Goal: Task Accomplishment & Management: Use online tool/utility

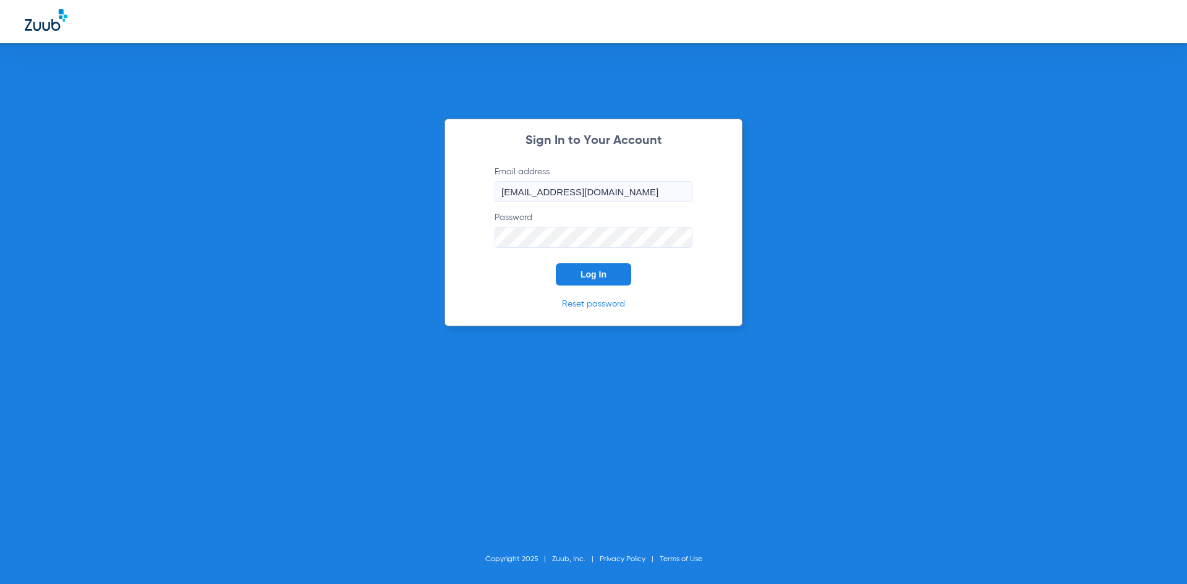
click at [573, 272] on button "Log In" at bounding box center [593, 274] width 75 height 22
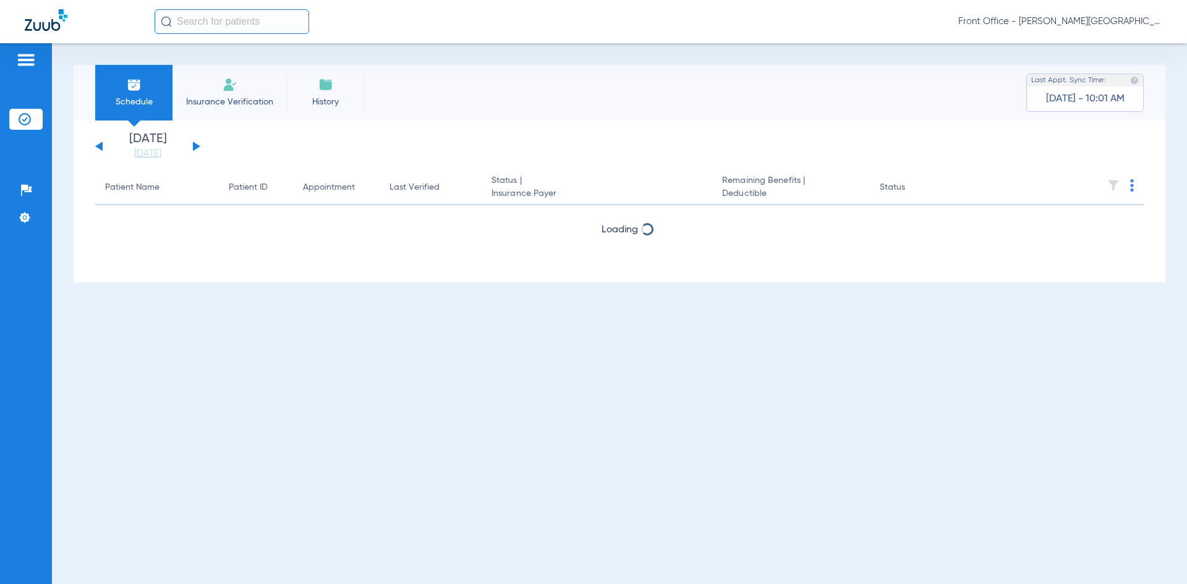
click at [198, 145] on div "[DATE] [DATE] [DATE] [DATE] [DATE] [DATE] [DATE] [DATE] [DATE] [DATE] [DATE] [D…" at bounding box center [147, 146] width 105 height 27
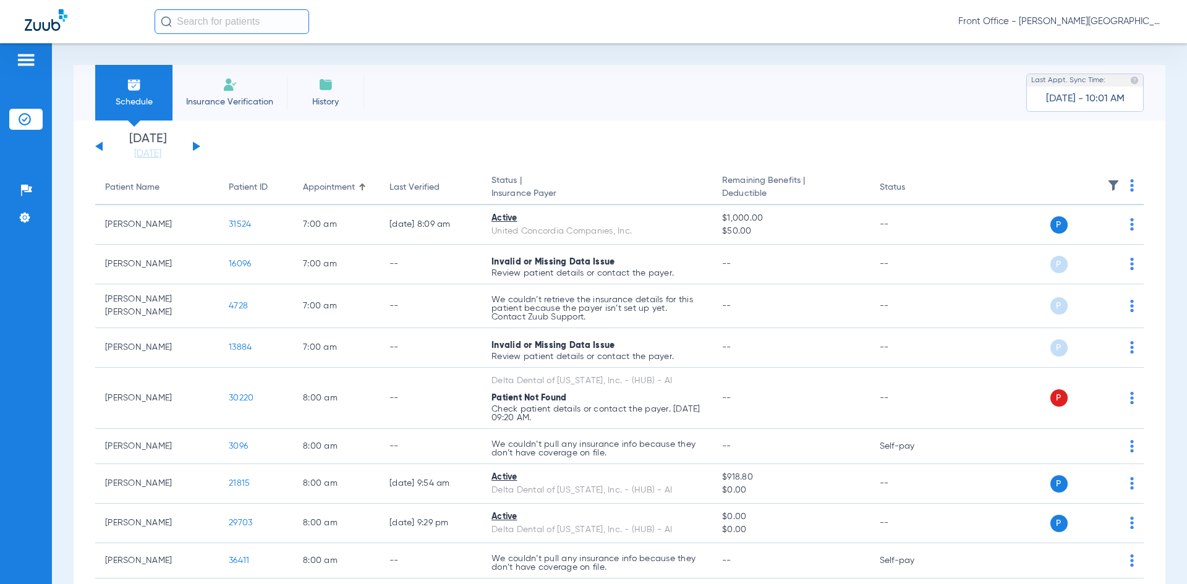
click at [195, 148] on button at bounding box center [196, 146] width 7 height 9
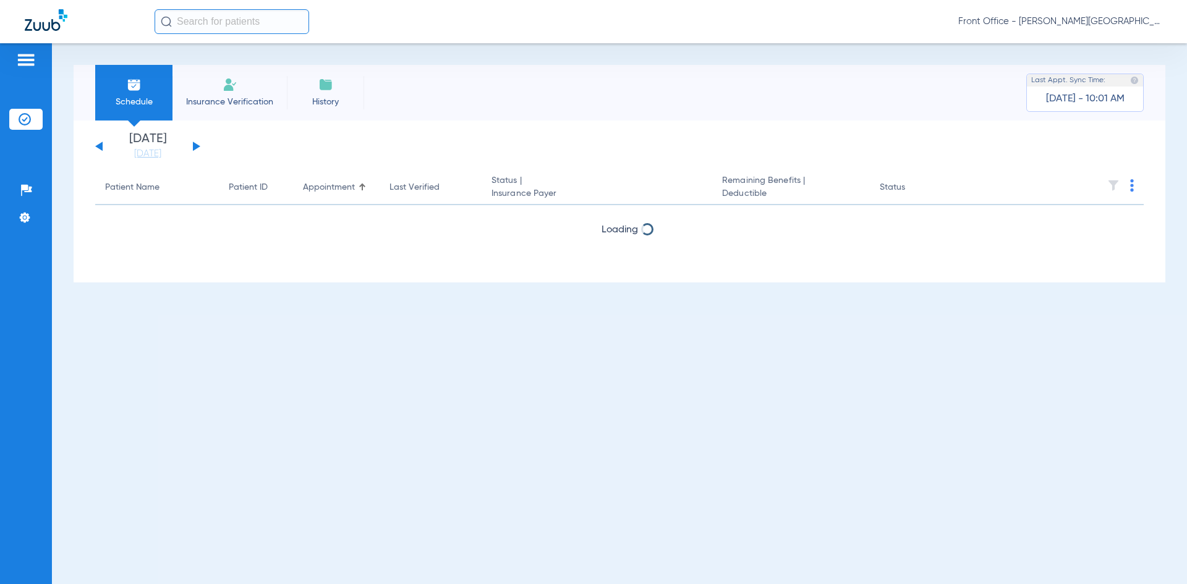
click at [195, 148] on button at bounding box center [196, 146] width 7 height 9
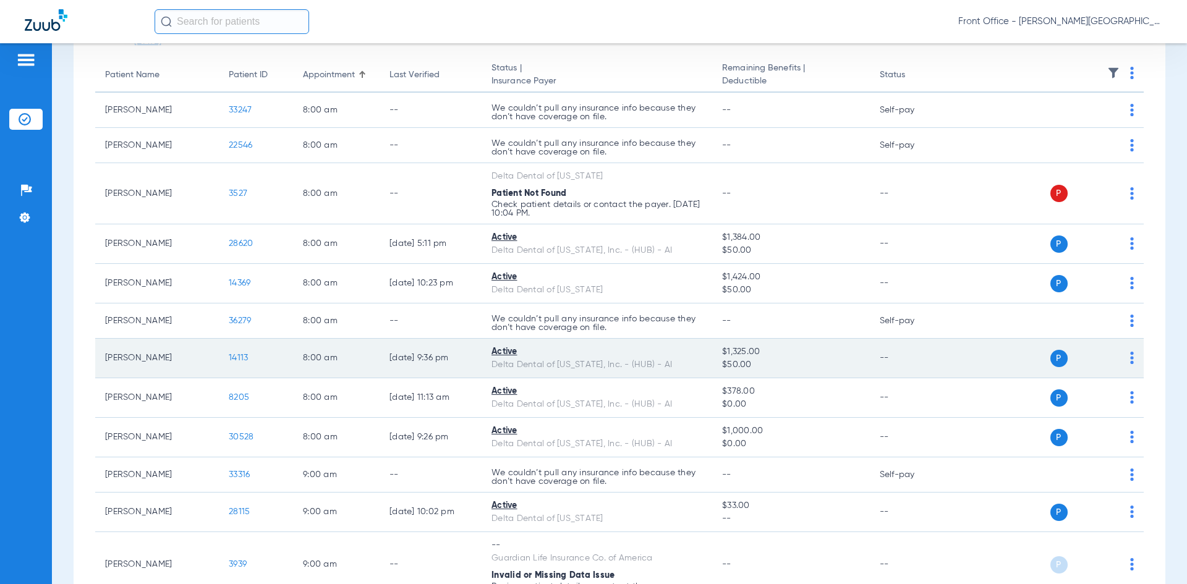
scroll to position [124, 0]
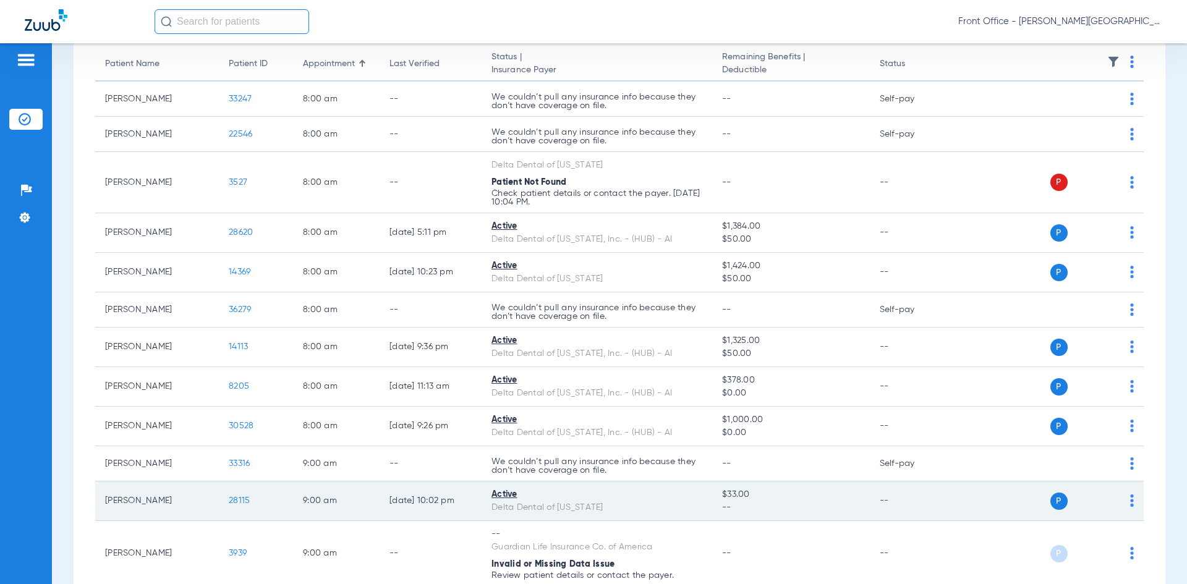
click at [239, 503] on span "28115" at bounding box center [239, 501] width 21 height 9
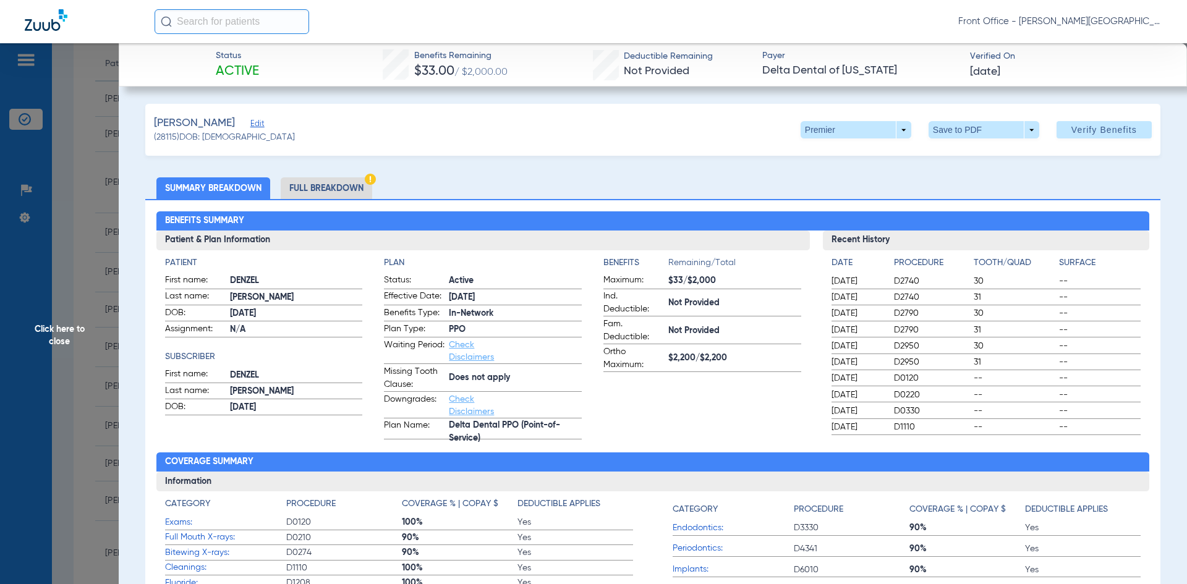
click at [337, 186] on li "Full Breakdown" at bounding box center [327, 188] width 92 height 22
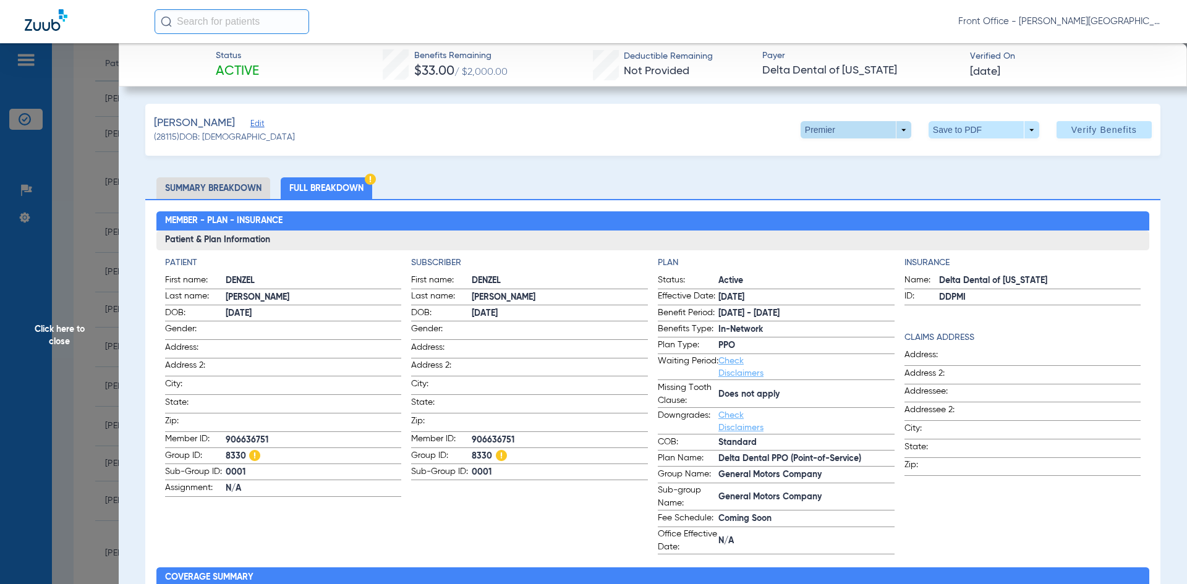
click at [898, 138] on span at bounding box center [856, 129] width 111 height 17
click at [974, 103] on div at bounding box center [593, 292] width 1187 height 584
click at [969, 128] on span at bounding box center [984, 130] width 30 height 30
click at [949, 156] on button "insert_drive_file Save to PDF" at bounding box center [966, 154] width 93 height 25
click at [105, 90] on span "Click here to close" at bounding box center [59, 335] width 119 height 584
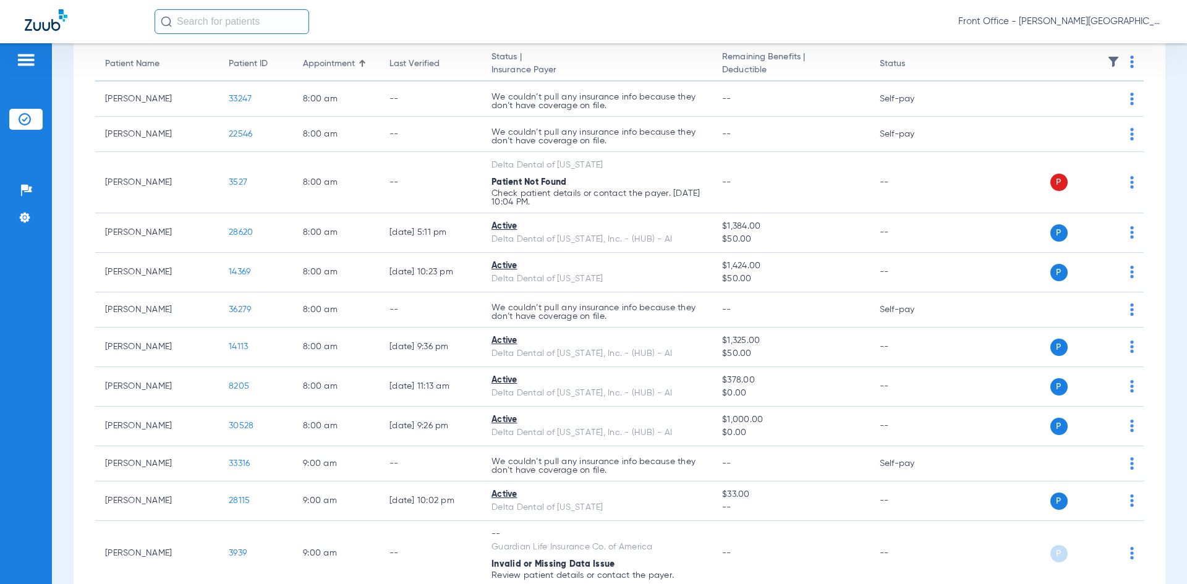
scroll to position [0, 0]
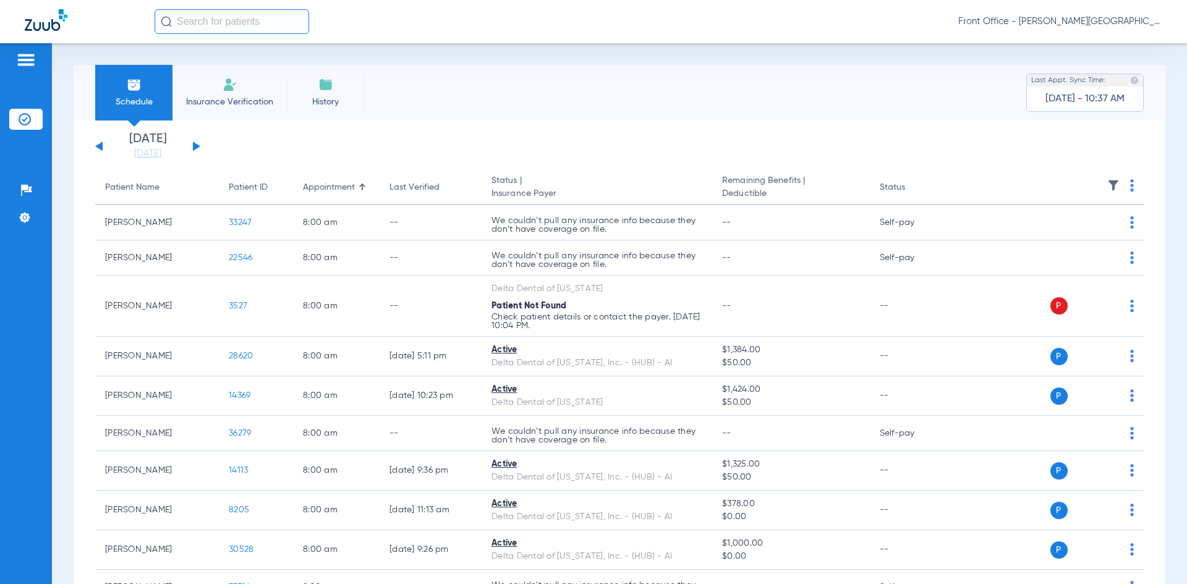
click at [230, 96] on span "Insurance Verification" at bounding box center [230, 102] width 96 height 12
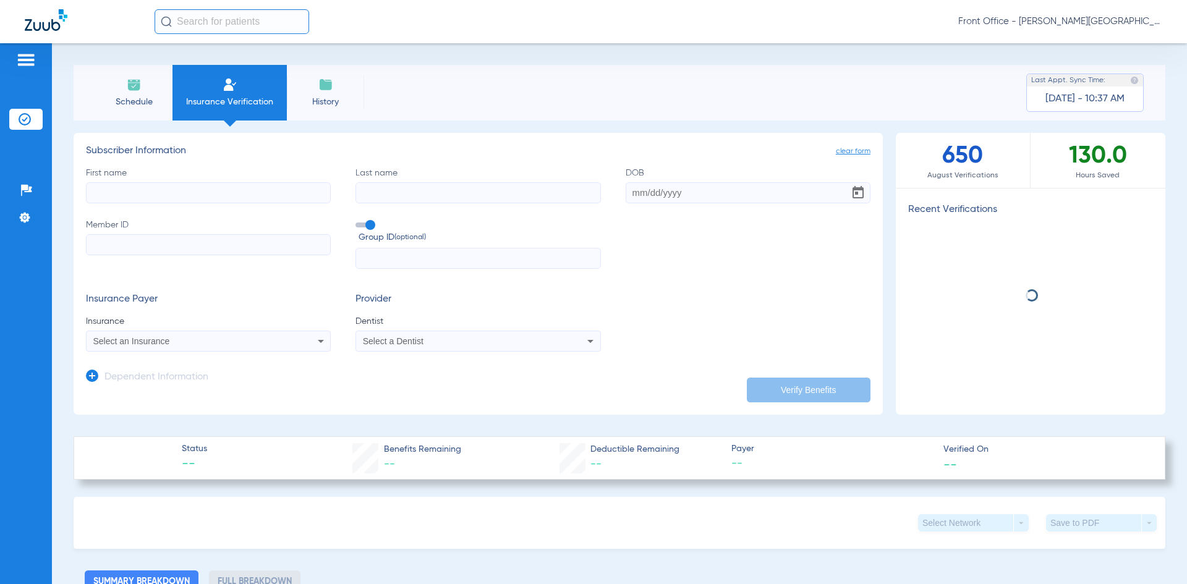
click at [154, 195] on input "First name" at bounding box center [208, 192] width 245 height 21
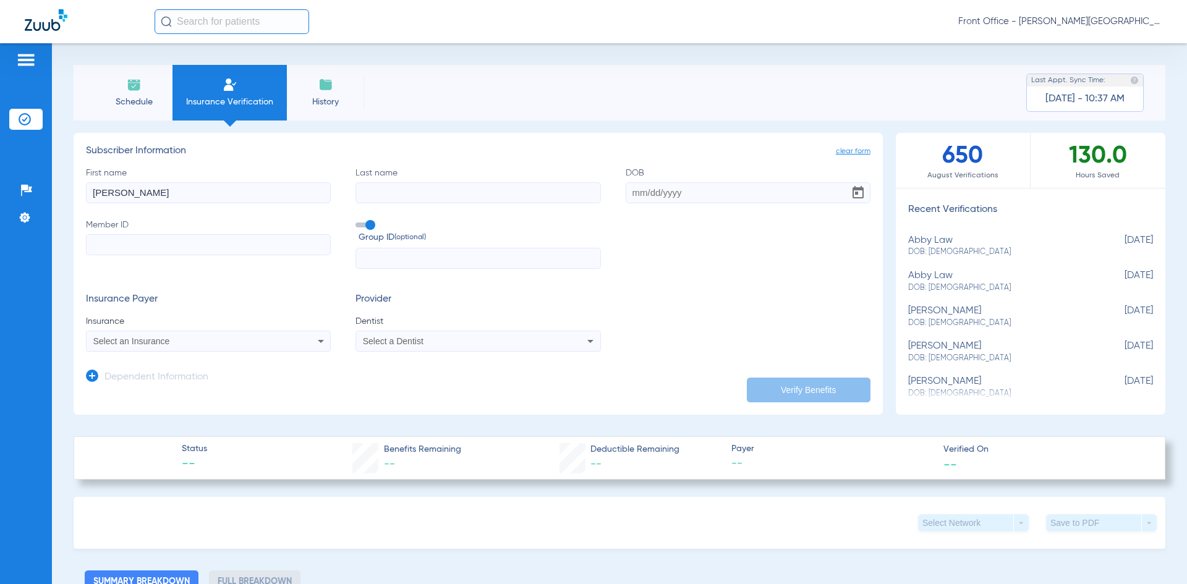
type input "[PERSON_NAME]"
type input "Leith"
type input "[DATE]"
paste input "256751842"
type input "256751842"
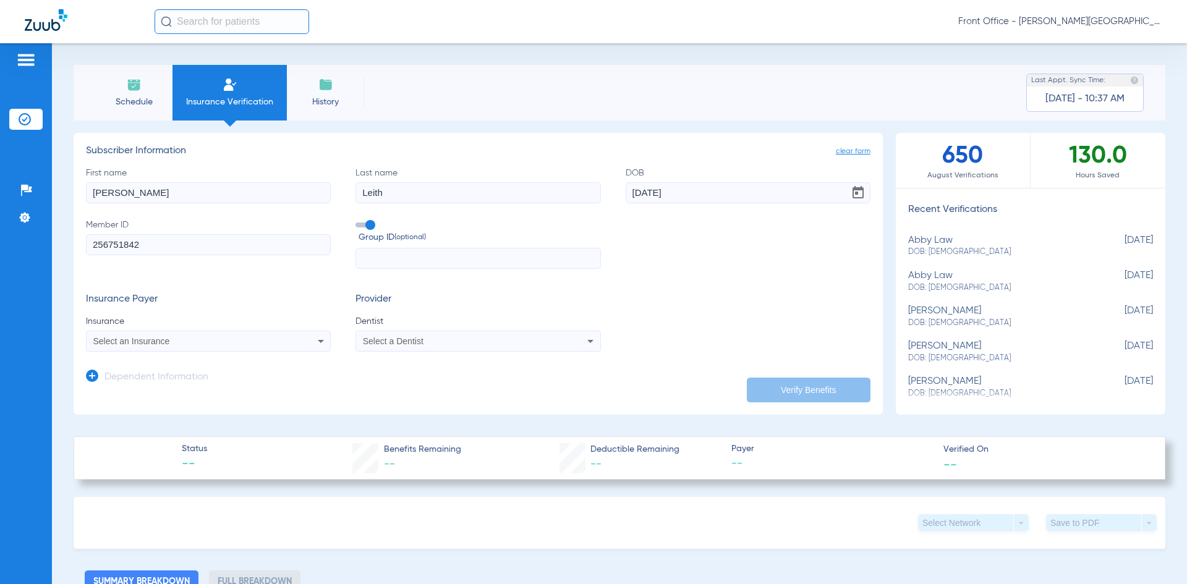
click at [176, 348] on div "Select an Insurance" at bounding box center [209, 341] width 244 height 15
type input "unum"
click at [145, 388] on mat-option "Unum - Ai" at bounding box center [191, 385] width 208 height 20
click at [476, 348] on div "Select a Dentist" at bounding box center [478, 341] width 244 height 15
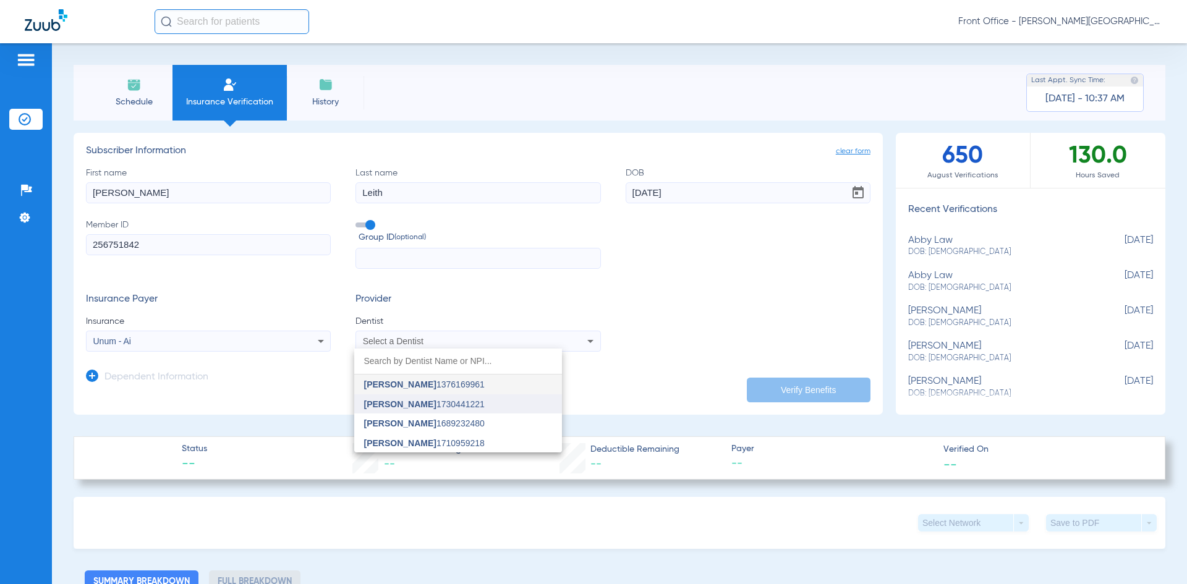
click at [439, 403] on span "[PERSON_NAME] 1730441221" at bounding box center [424, 404] width 121 height 9
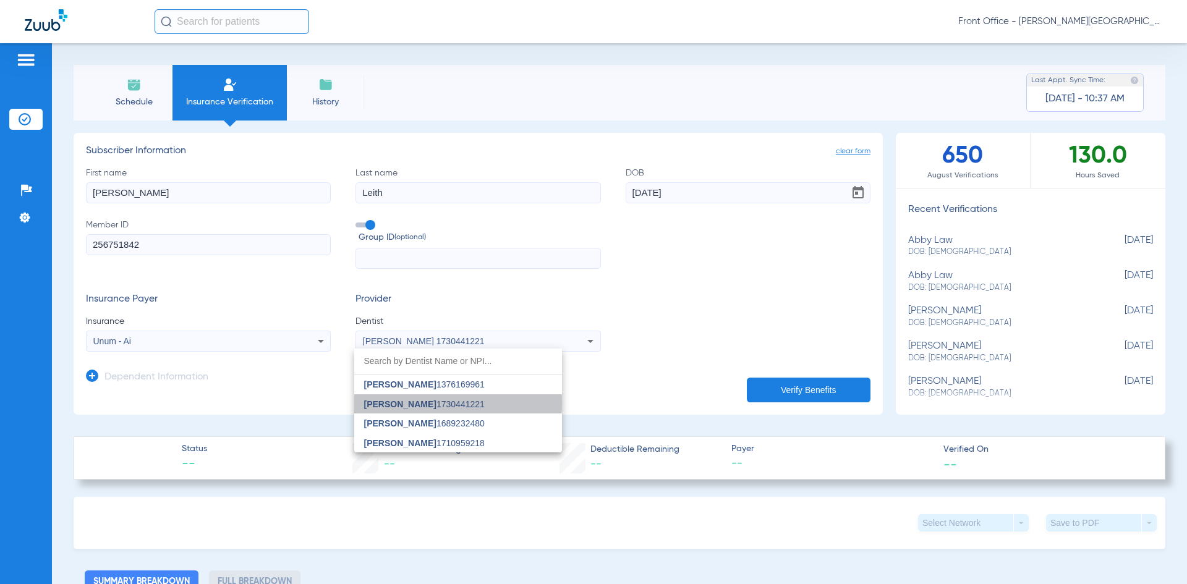
click at [439, 403] on app-manual-verification-form "clear form Subscriber Information First name [PERSON_NAME] Last name [PERSON_NA…" at bounding box center [478, 274] width 809 height 282
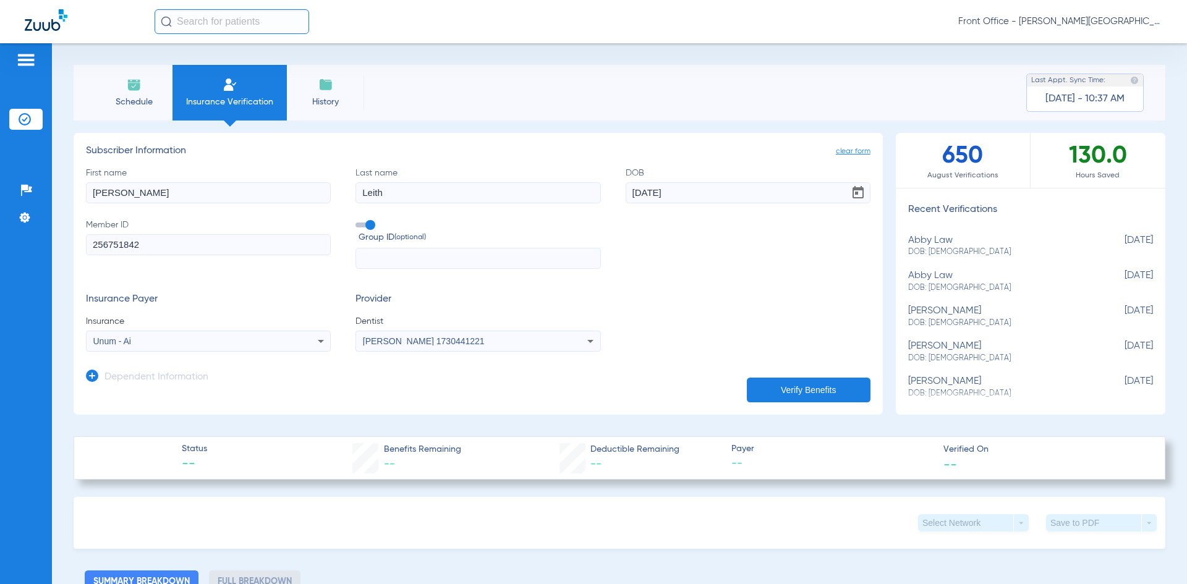
click at [816, 392] on button "Verify Benefits" at bounding box center [809, 390] width 124 height 25
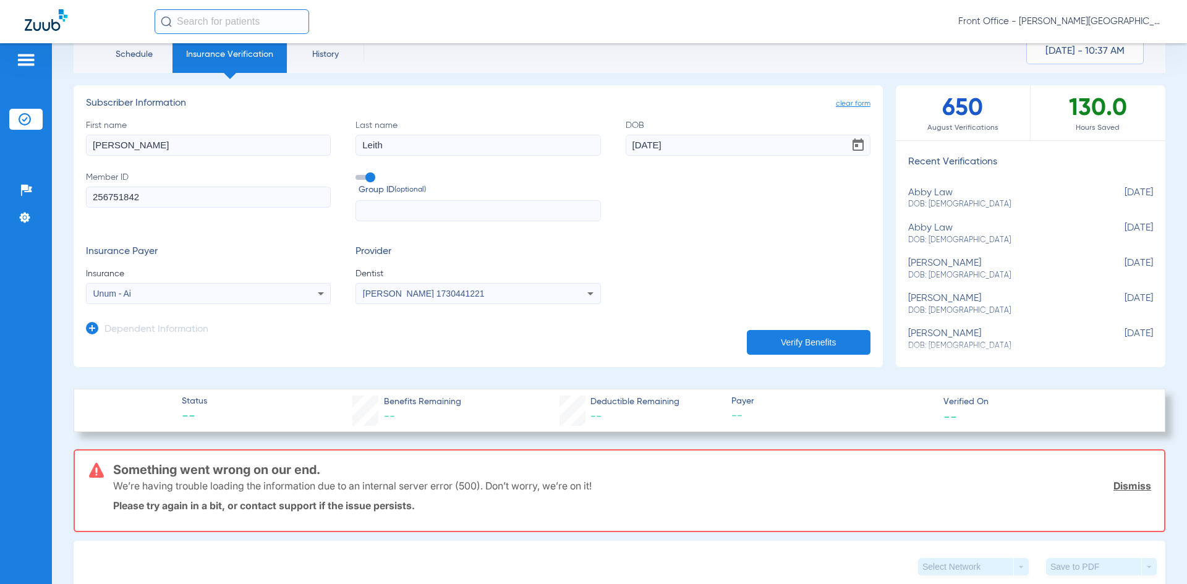
scroll to position [124, 0]
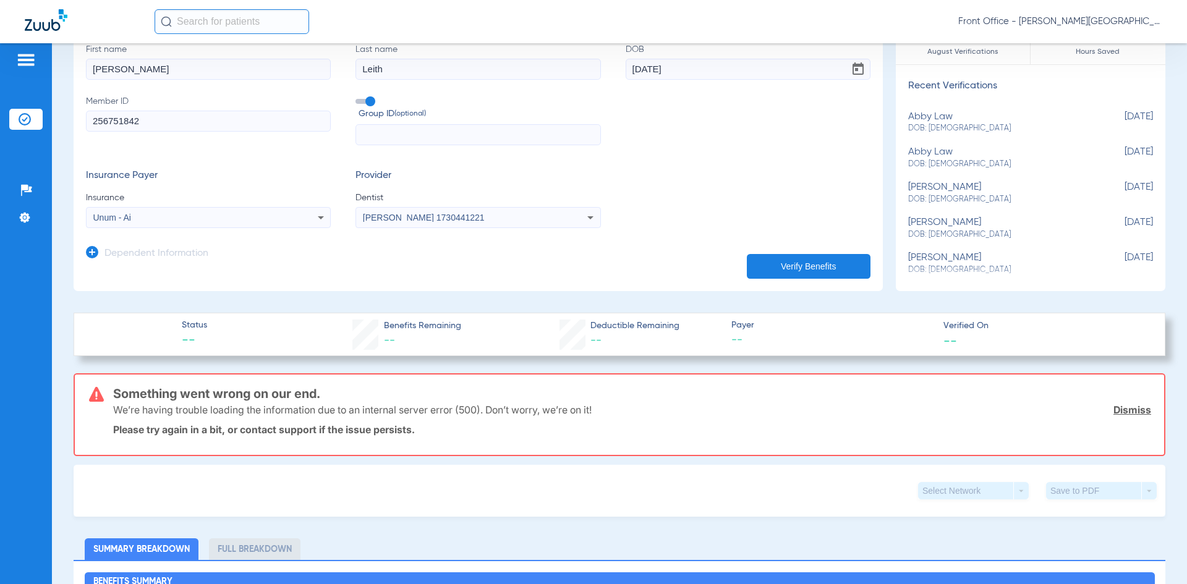
click at [210, 213] on div "Unum - Ai" at bounding box center [185, 217] width 185 height 9
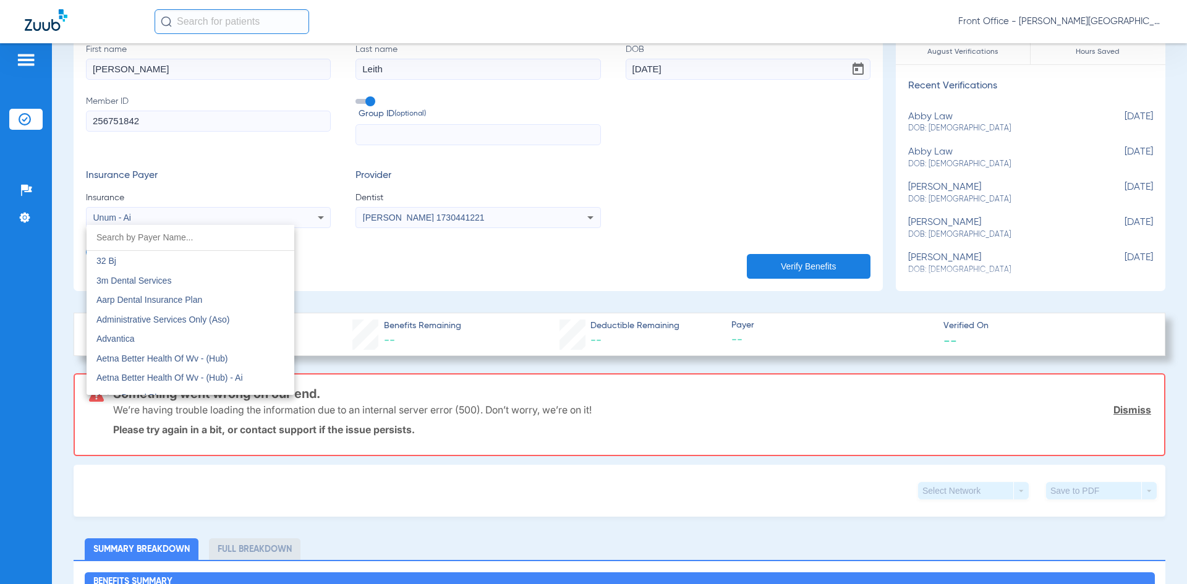
scroll to position [9128, 0]
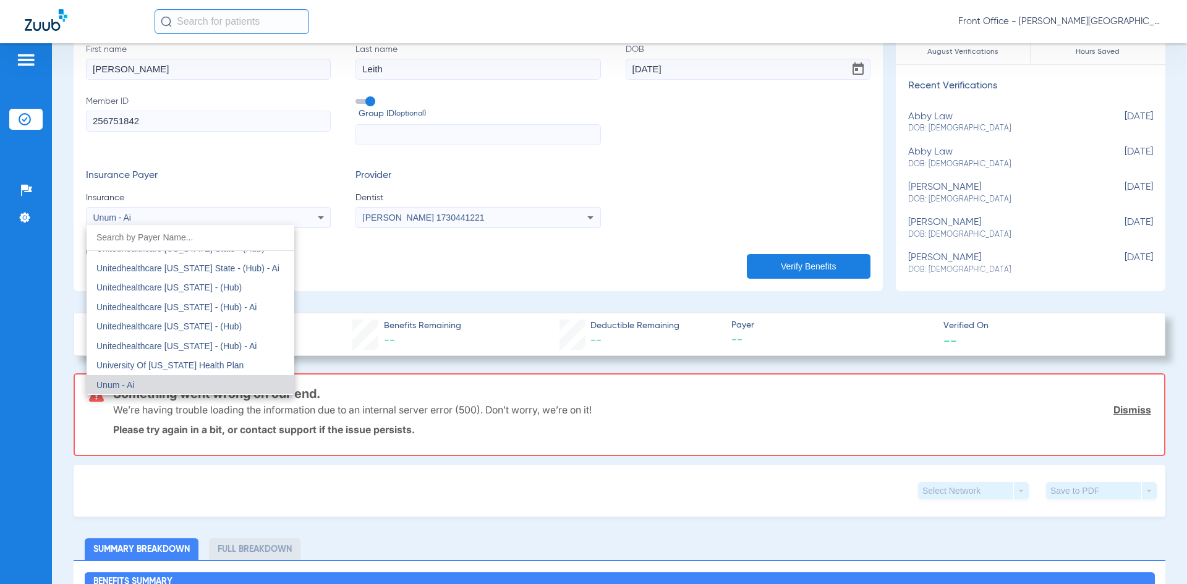
drag, startPoint x: 197, startPoint y: 236, endPoint x: 9, endPoint y: 168, distance: 200.5
click at [0, 201] on div "32 Bj 3m Dental Services Aarp Dental Insurance Plan Administrative Services Onl…" at bounding box center [593, 292] width 1187 height 584
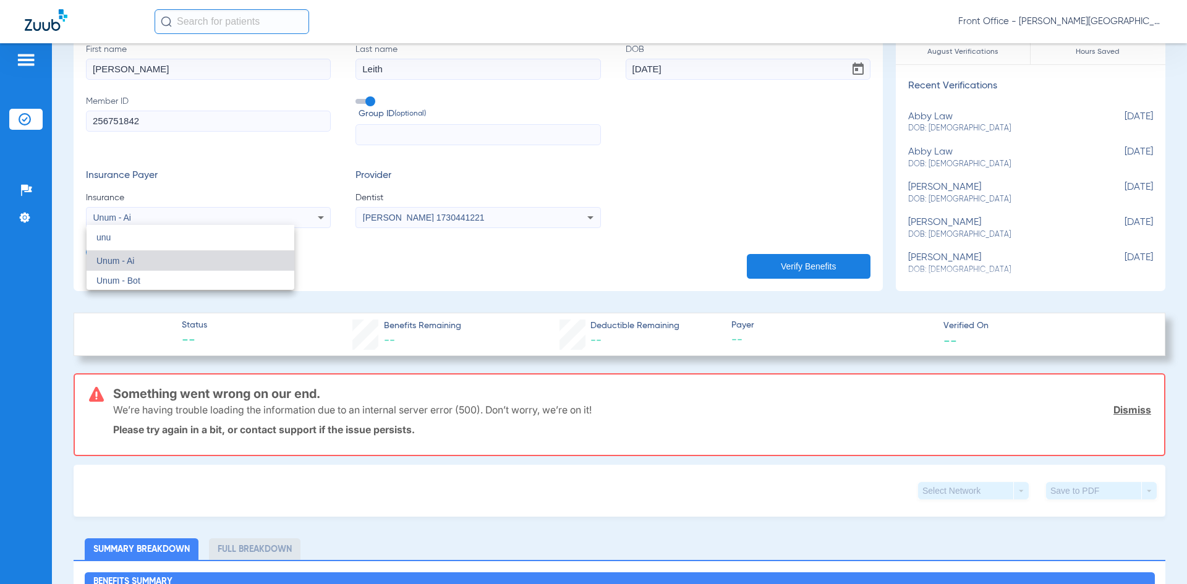
scroll to position [0, 0]
type input "unum"
drag, startPoint x: 100, startPoint y: 276, endPoint x: 117, endPoint y: 280, distance: 18.3
click at [100, 276] on span "Unum - Bot" at bounding box center [118, 281] width 44 height 10
click at [826, 264] on button "Verify Benefits" at bounding box center [809, 266] width 124 height 25
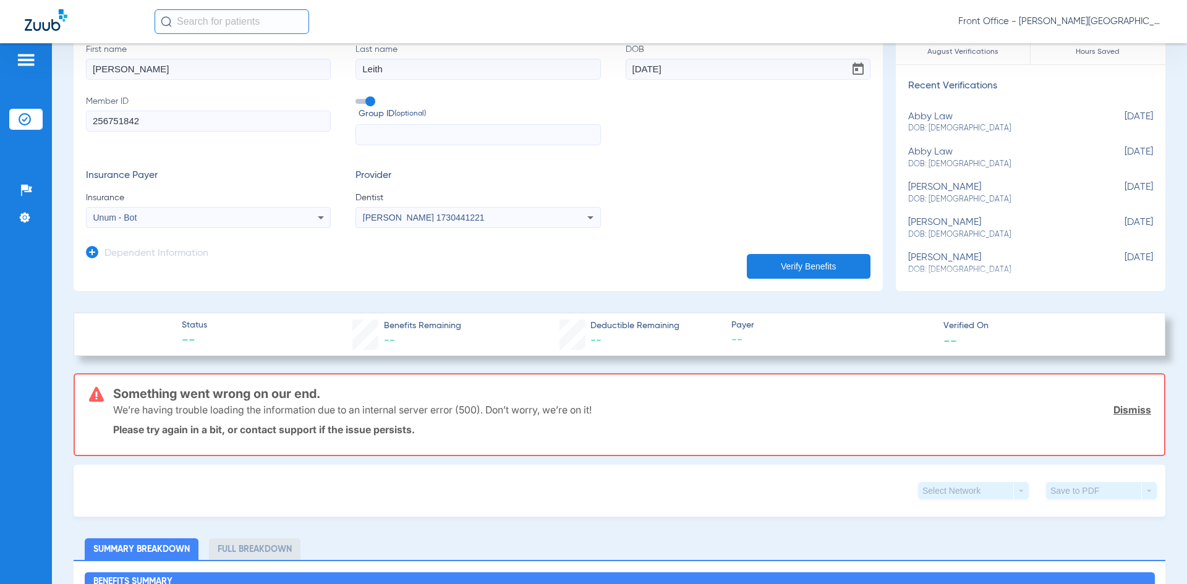
click at [1120, 411] on link "Dismiss" at bounding box center [1133, 410] width 38 height 12
